Goal: Navigation & Orientation: Find specific page/section

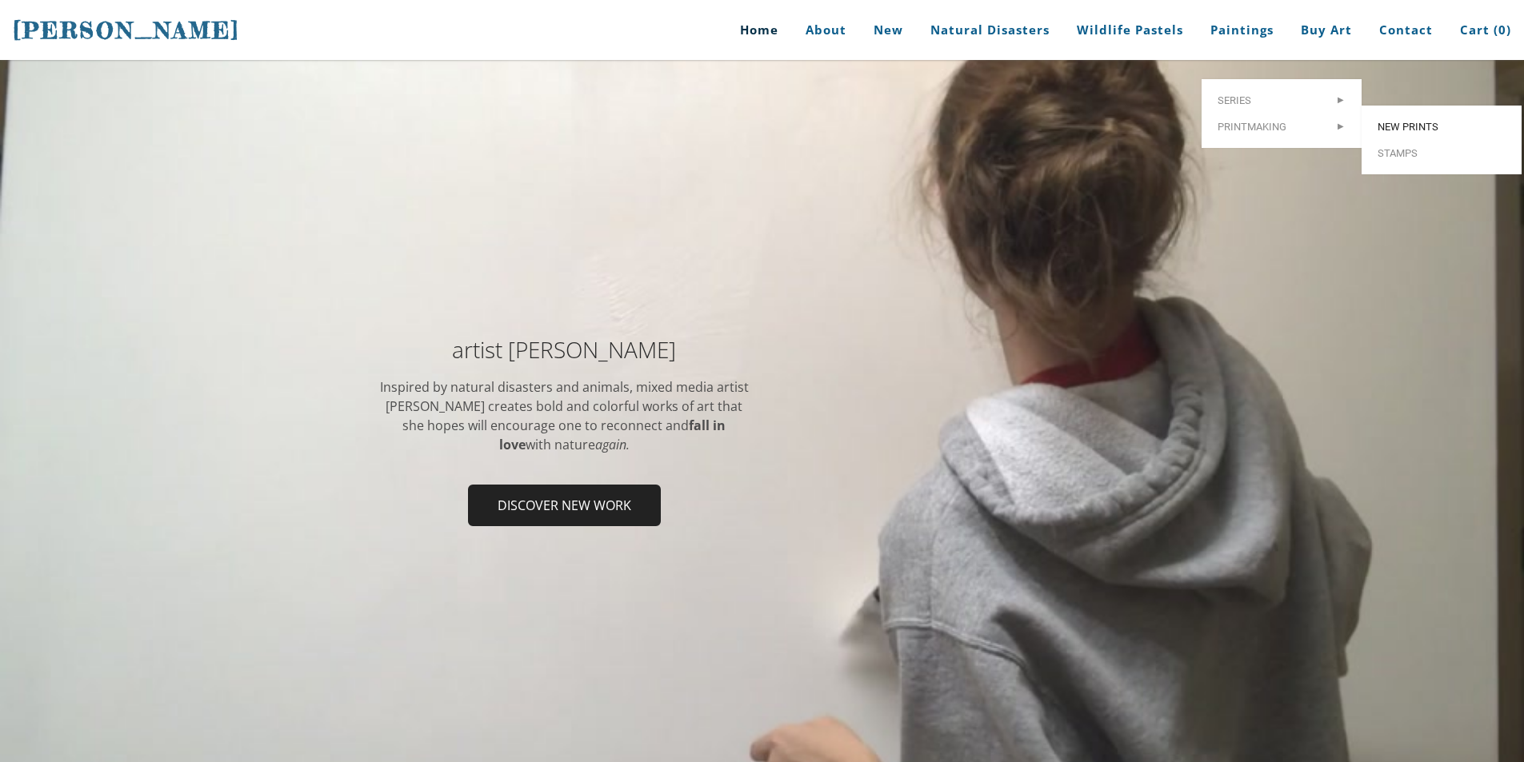
click at [1413, 122] on span "New prints" at bounding box center [1441, 127] width 128 height 10
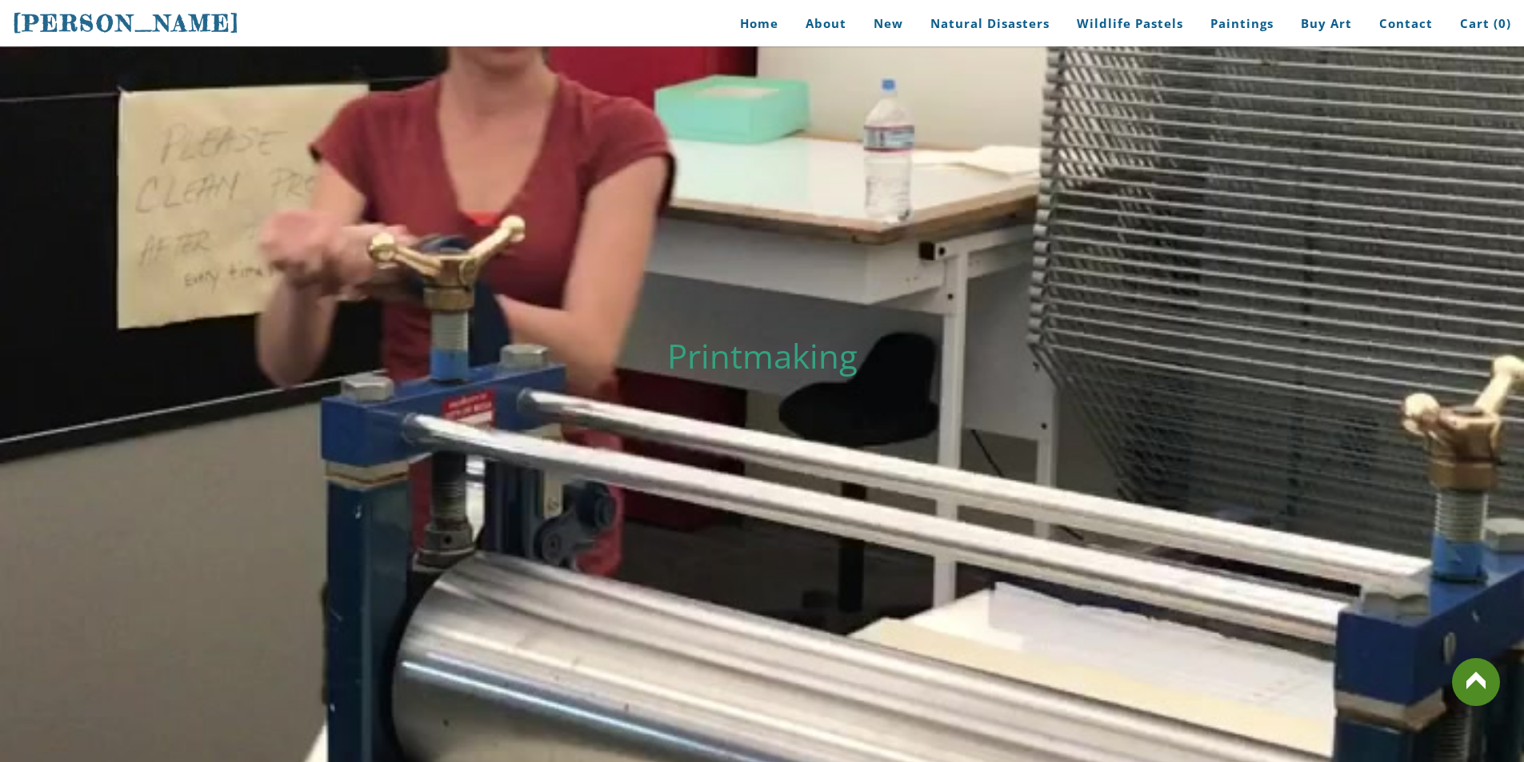
scroll to position [9, 0]
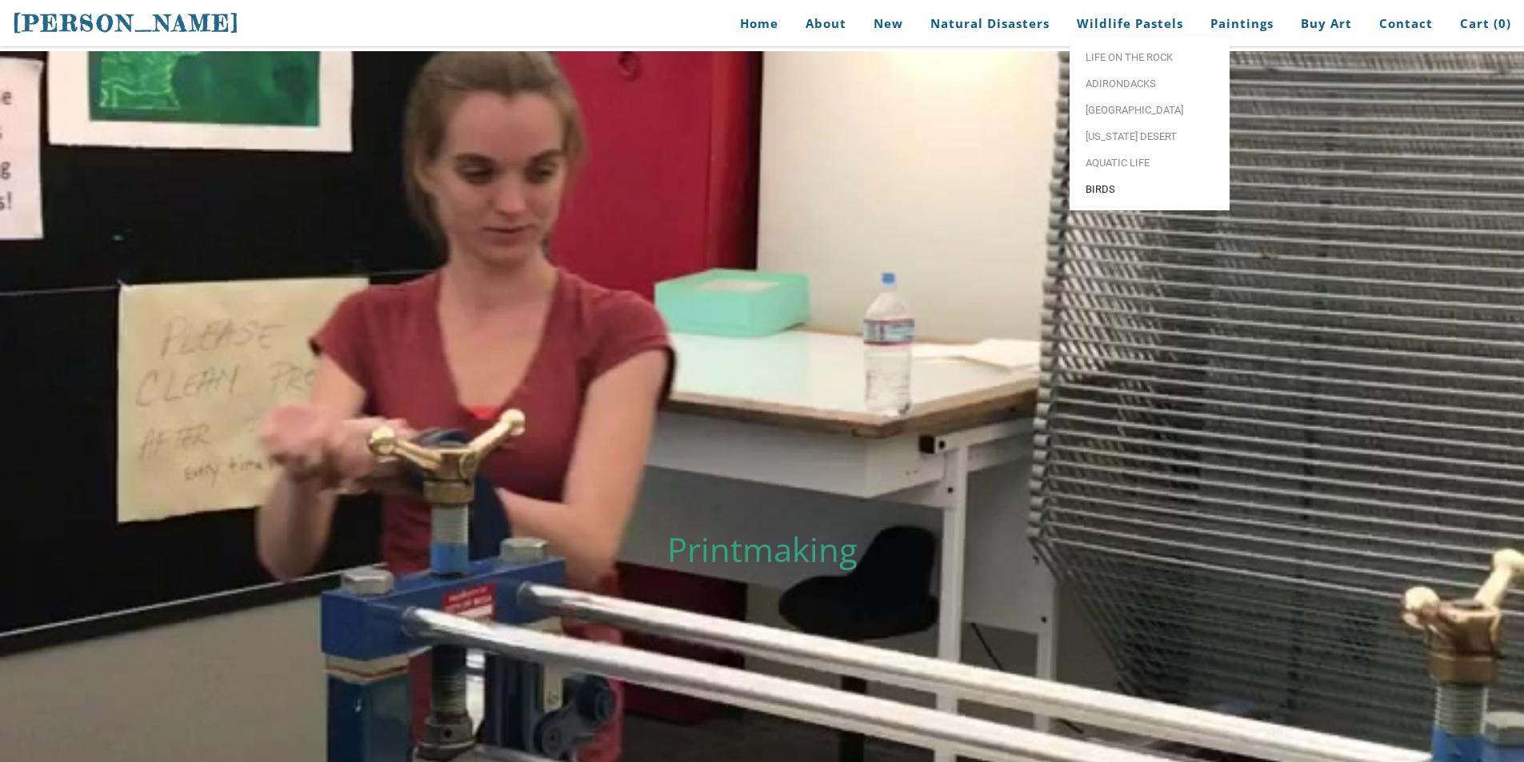
click at [1104, 192] on span "Birds" at bounding box center [1149, 189] width 128 height 10
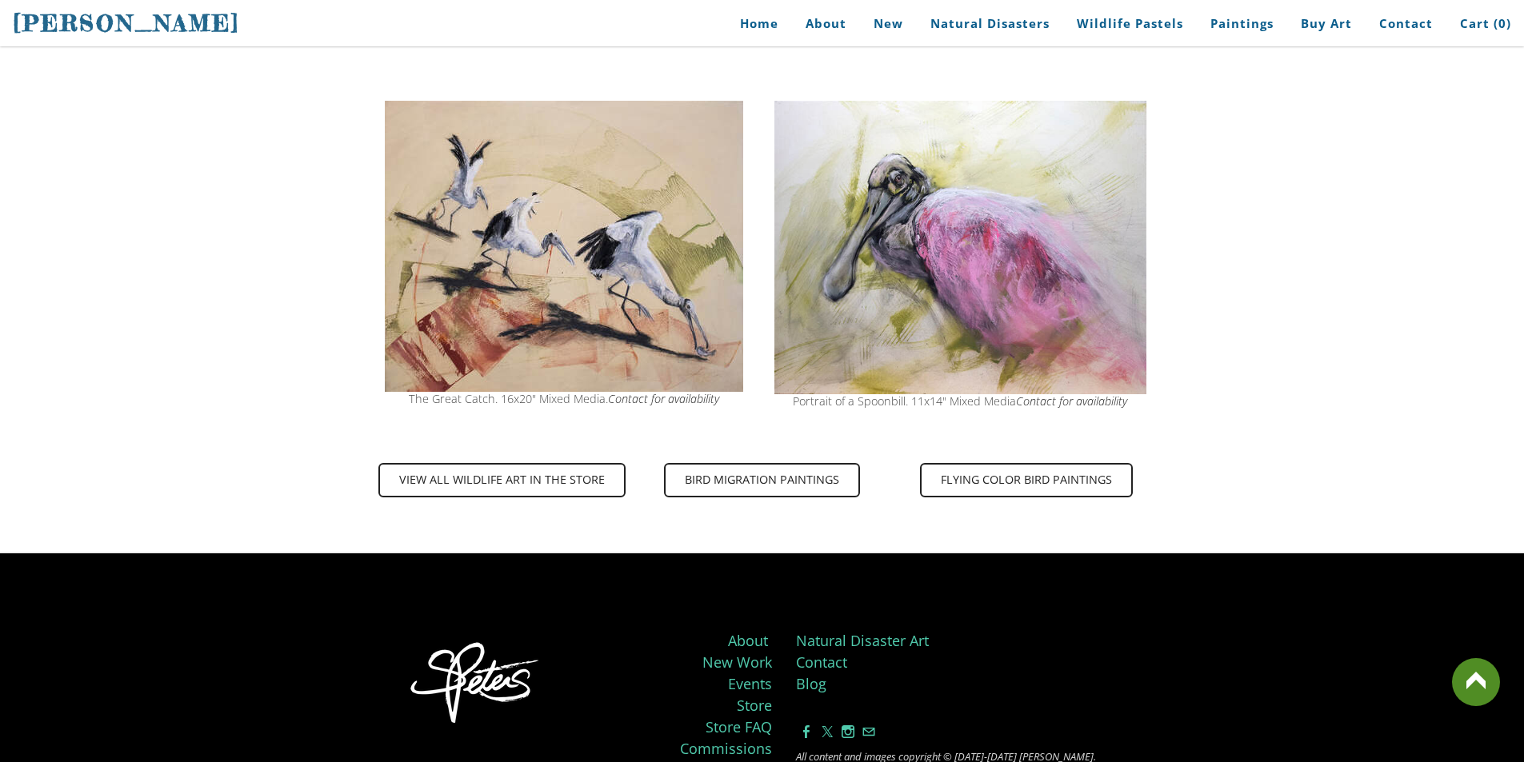
scroll to position [3356, 0]
